Goal: Information Seeking & Learning: Learn about a topic

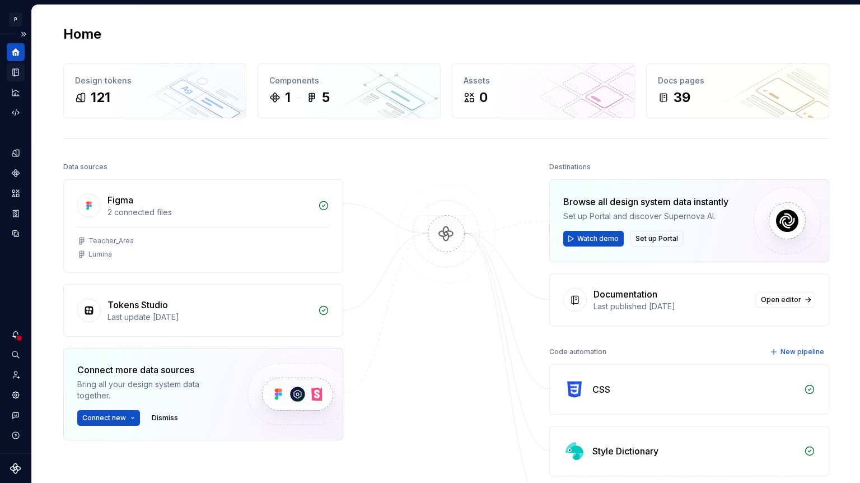
click at [19, 73] on icon "Documentation" at bounding box center [16, 72] width 10 height 10
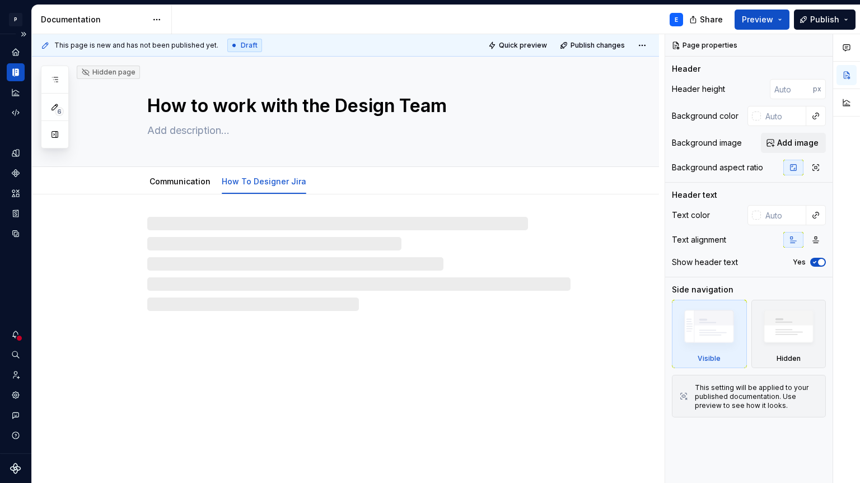
type textarea "*"
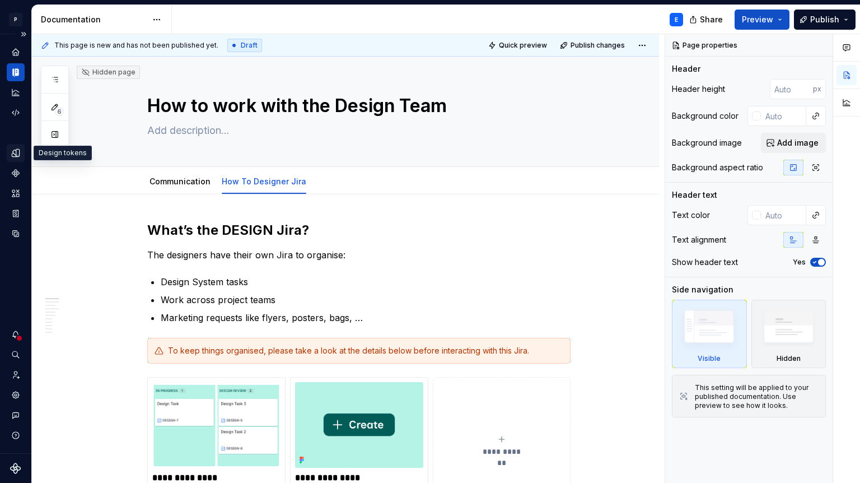
click at [17, 156] on icon "Design tokens" at bounding box center [15, 152] width 7 height 7
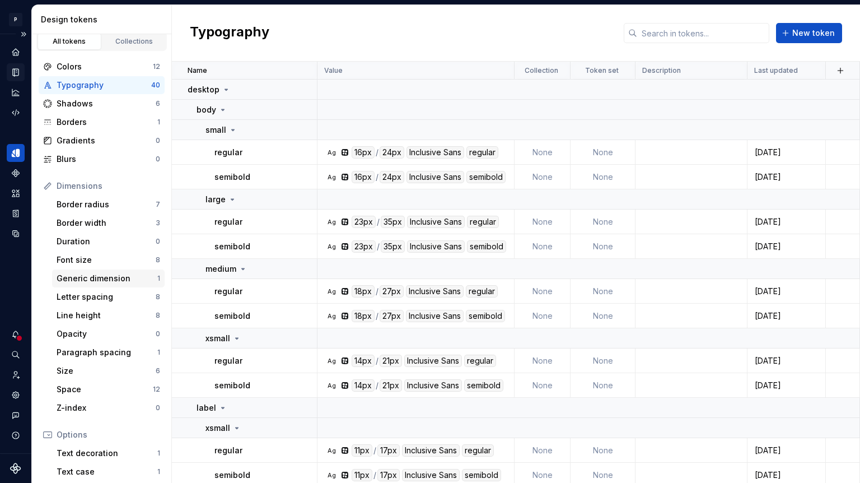
scroll to position [8, 0]
click at [100, 274] on div "Generic dimension" at bounding box center [107, 277] width 101 height 11
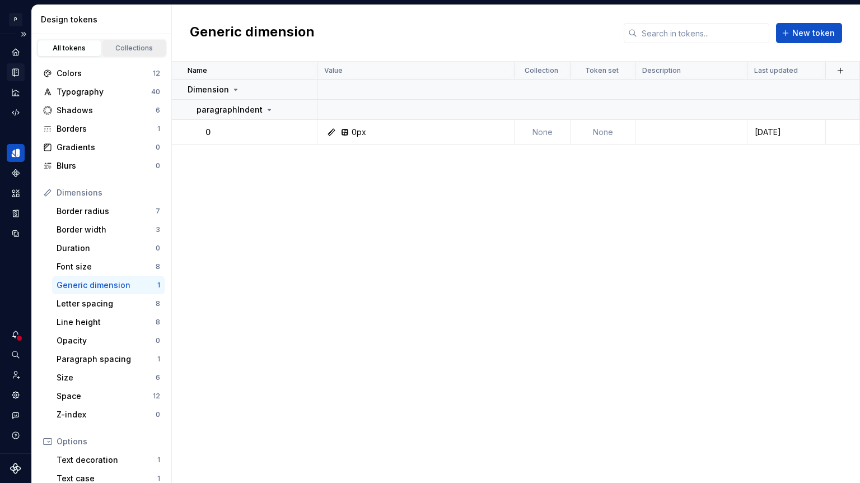
click at [134, 54] on link "Collections" at bounding box center [134, 48] width 64 height 17
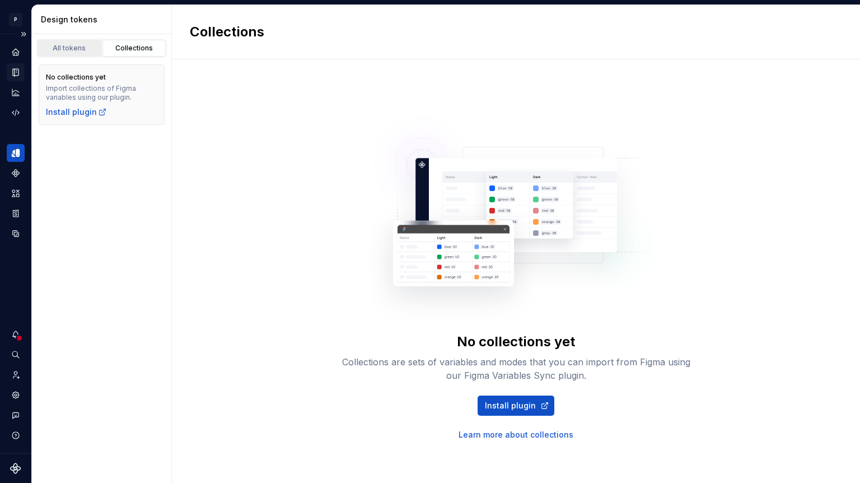
click at [84, 48] on div "All tokens" at bounding box center [69, 48] width 56 height 9
